Goal: Information Seeking & Learning: Find specific fact

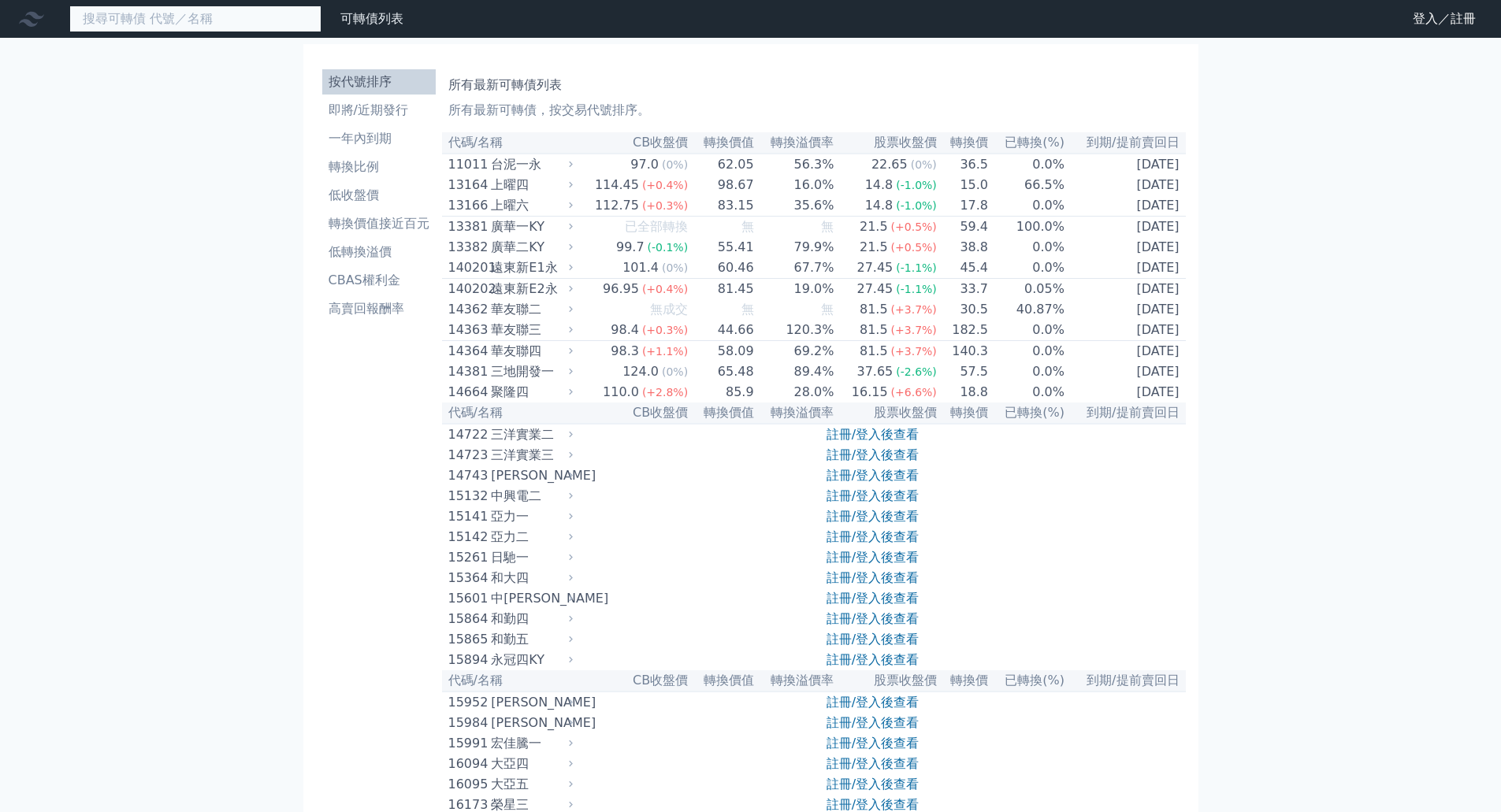
click at [221, 22] on input at bounding box center [195, 19] width 252 height 27
click at [199, 25] on input at bounding box center [195, 19] width 252 height 27
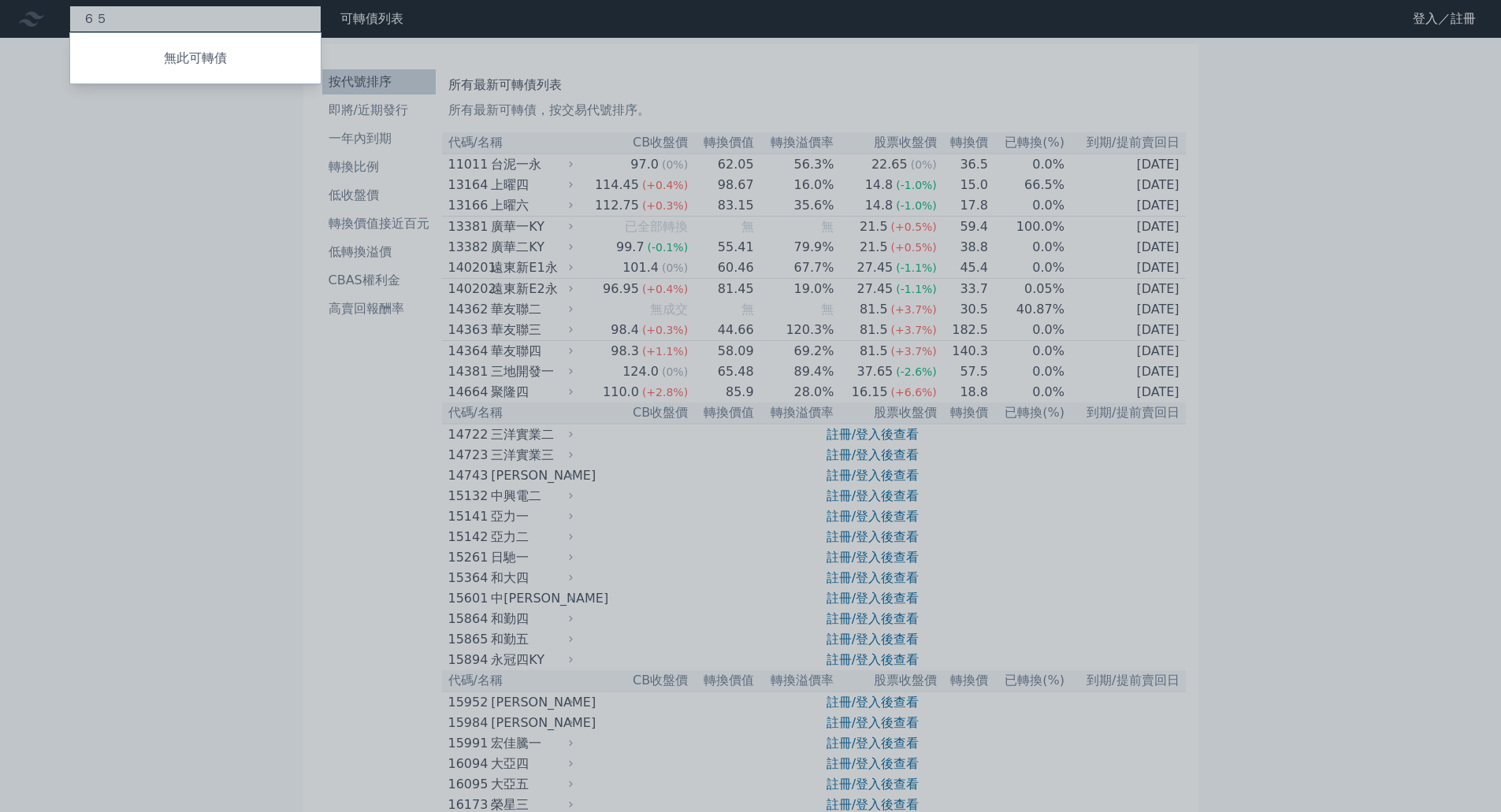
type input "６"
click at [163, 22] on div at bounding box center [750, 406] width 1501 height 812
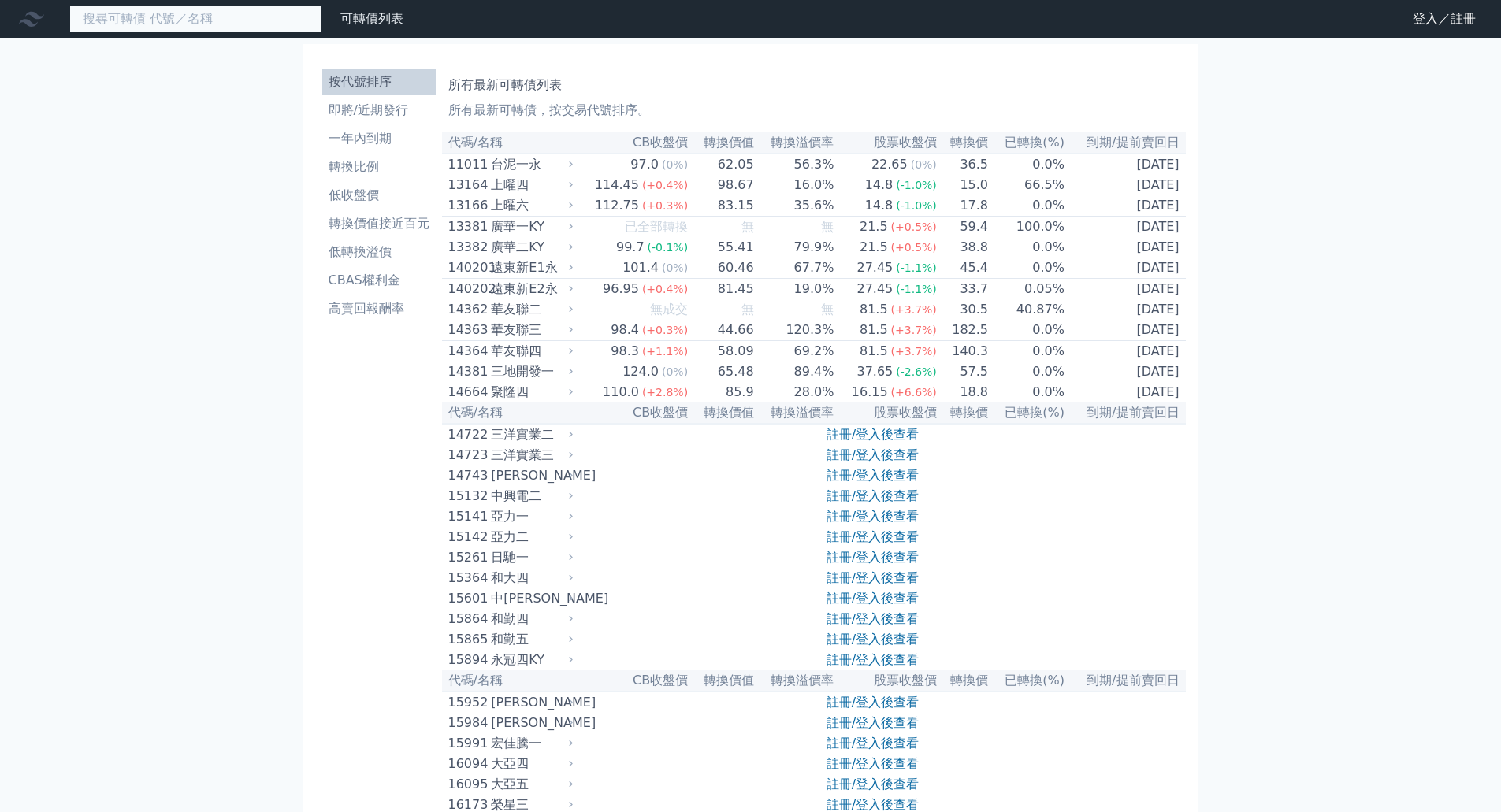
click at [163, 29] on input at bounding box center [195, 19] width 252 height 27
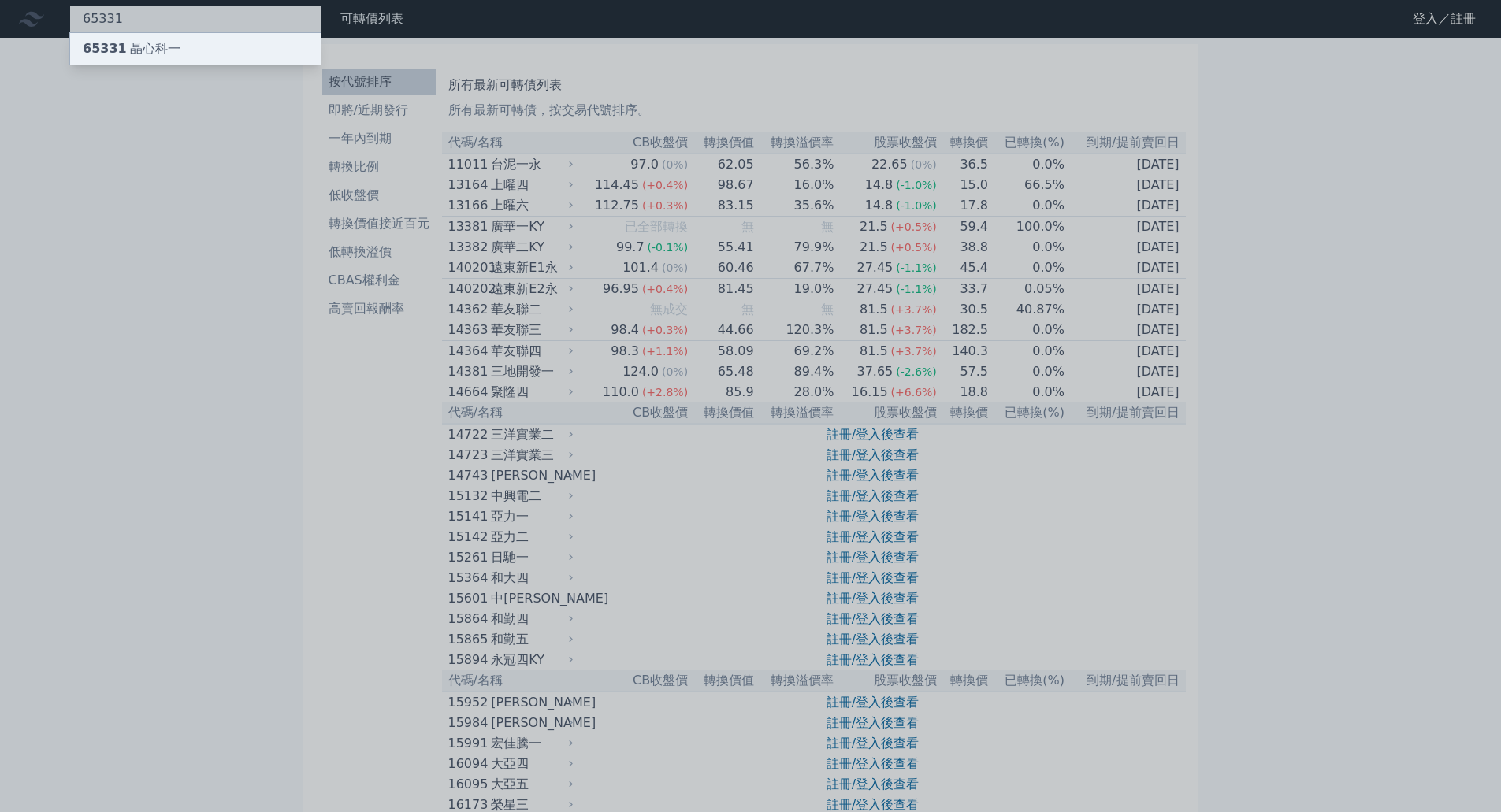
type input "65331"
click at [139, 55] on div "65331 晶心科一" at bounding box center [132, 49] width 98 height 19
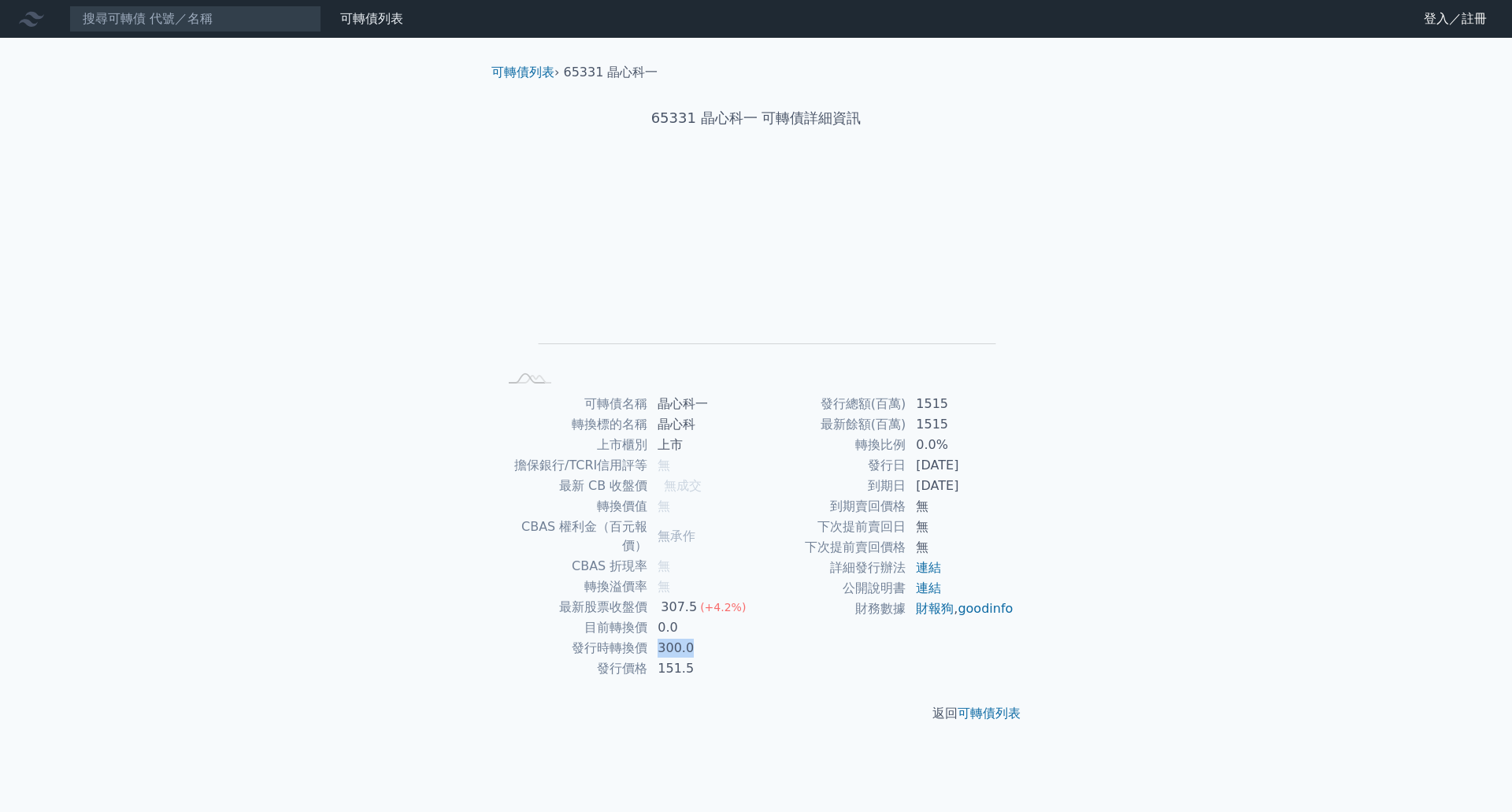
drag, startPoint x: 690, startPoint y: 632, endPoint x: 660, endPoint y: 630, distance: 30.1
click at [660, 638] on td "300.0" at bounding box center [702, 649] width 108 height 21
copy td "300.0"
